Goal: Check status: Check status

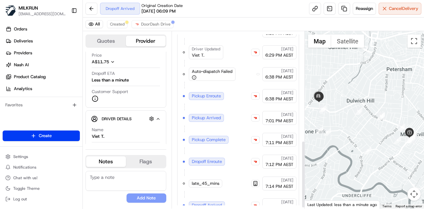
scroll to position [289, 0]
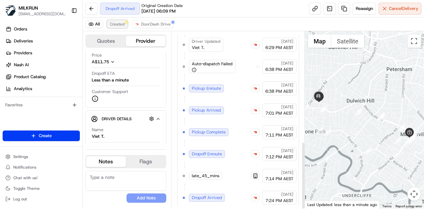
click at [113, 22] on span "Created" at bounding box center [117, 24] width 15 height 5
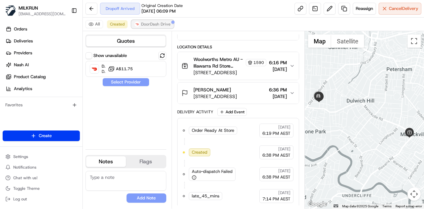
click at [148, 20] on button "DoorDash Drive" at bounding box center [152, 24] width 42 height 8
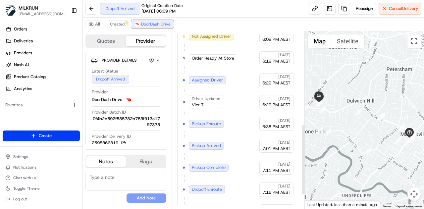
scroll to position [268, 0]
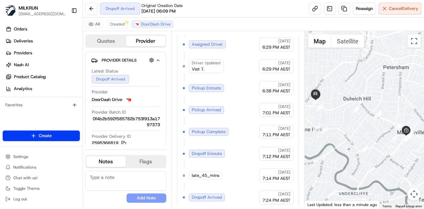
drag, startPoint x: 394, startPoint y: 100, endPoint x: 389, endPoint y: 97, distance: 5.8
click at [389, 97] on div at bounding box center [365, 119] width 120 height 177
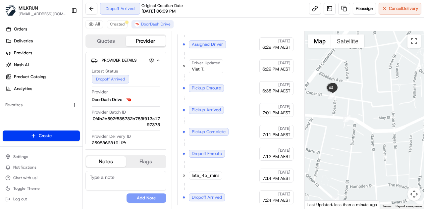
drag, startPoint x: 357, startPoint y: 92, endPoint x: 373, endPoint y: 100, distance: 18.1
click at [373, 100] on div at bounding box center [365, 119] width 120 height 177
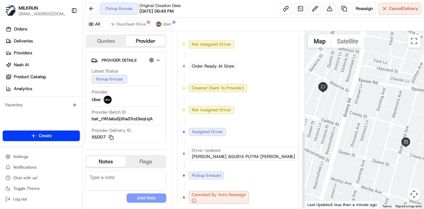
scroll to position [224, 0]
click at [95, 24] on button "All" at bounding box center [94, 24] width 18 height 8
